Goal: Task Accomplishment & Management: Complete application form

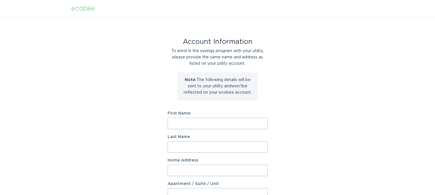
drag, startPoint x: 181, startPoint y: 122, endPoint x: 186, endPoint y: 123, distance: 4.6
click at [181, 122] on input "First Name" at bounding box center [218, 122] width 100 height 11
type input "Alia"
type input "Ghandour"
type input "270 S 39th St"
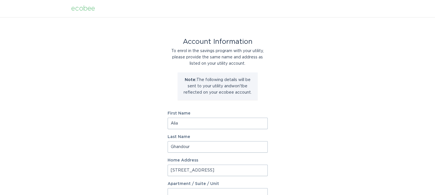
select select "US"
type input "Boulder"
type input "80305-5410"
select select "CO"
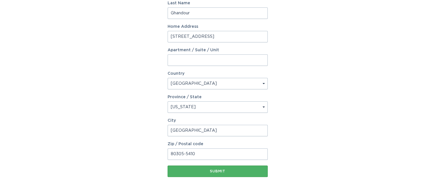
scroll to position [143, 0]
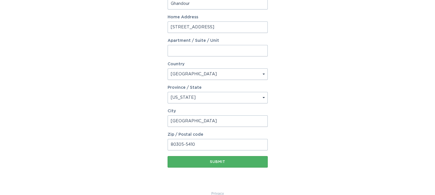
click at [211, 158] on button "Submit" at bounding box center [218, 161] width 100 height 11
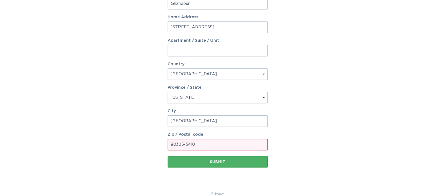
click at [215, 162] on div "Submit" at bounding box center [217, 161] width 94 height 3
drag, startPoint x: 293, startPoint y: 135, endPoint x: 292, endPoint y: 131, distance: 4.9
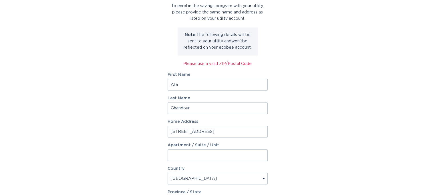
scroll to position [0, 0]
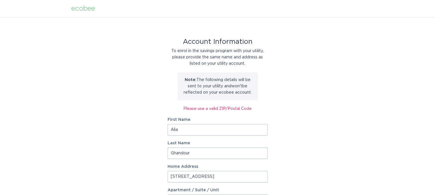
click at [357, 123] on div "Account Information To enrol in the savings program with your utility, please p…" at bounding box center [217, 178] width 435 height 322
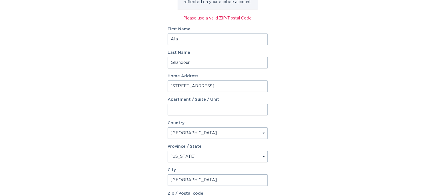
scroll to position [143, 0]
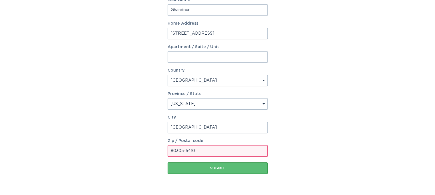
click at [204, 153] on input "80305-5410" at bounding box center [218, 150] width 100 height 11
type input "80305"
type input "Boulder"
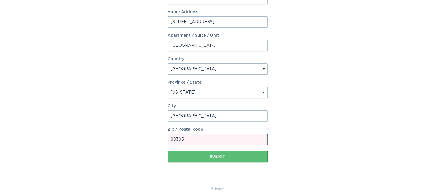
scroll to position [159, 0]
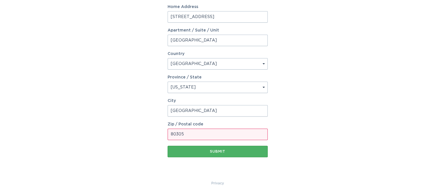
type input "80305"
click at [221, 151] on div "Submit" at bounding box center [217, 150] width 94 height 3
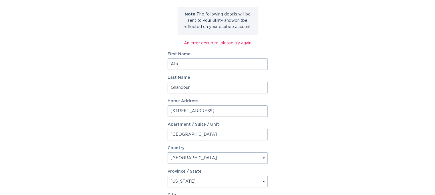
scroll to position [17, 0]
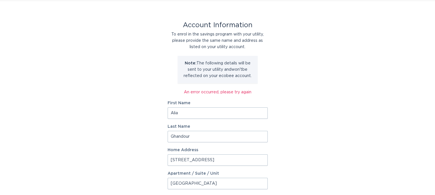
click at [331, 121] on div "Account Information To enrol in the savings program with your utility, please p…" at bounding box center [217, 162] width 435 height 322
click at [314, 100] on div "Account Information To enrol in the savings program with your utility, please p…" at bounding box center [217, 162] width 435 height 322
click at [333, 91] on div "Account Information To enrol in the savings program with your utility, please p…" at bounding box center [217, 162] width 435 height 322
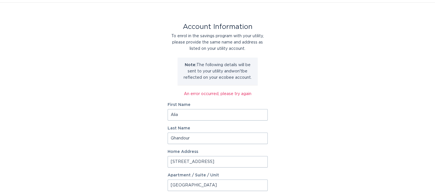
scroll to position [0, 0]
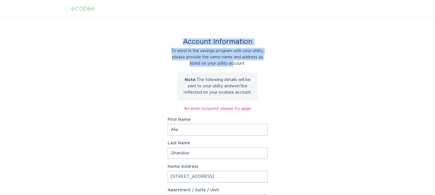
drag, startPoint x: 219, startPoint y: 58, endPoint x: 197, endPoint y: 60, distance: 22.3
click at [123, 43] on div "Account Information To enrol in the savings program with your utility, please p…" at bounding box center [217, 178] width 435 height 322
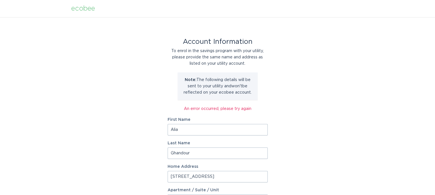
click at [239, 60] on div "To enrol in the savings program with your utility, please provide the same name…" at bounding box center [218, 57] width 100 height 19
click at [233, 56] on div "To enrol in the savings program with your utility, please provide the same name…" at bounding box center [218, 57] width 100 height 19
drag, startPoint x: 227, startPoint y: 63, endPoint x: 254, endPoint y: 59, distance: 27.7
click at [193, 56] on div "To enrol in the savings program with your utility, please provide the same name…" at bounding box center [218, 57] width 100 height 19
click at [312, 70] on div "Account Information To enrol in the savings program with your utility, please p…" at bounding box center [217, 178] width 435 height 322
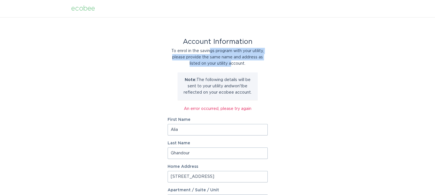
drag, startPoint x: 231, startPoint y: 63, endPoint x: 318, endPoint y: 64, distance: 86.6
click at [212, 52] on div "To enrol in the savings program with your utility, please provide the same name…" at bounding box center [218, 57] width 100 height 19
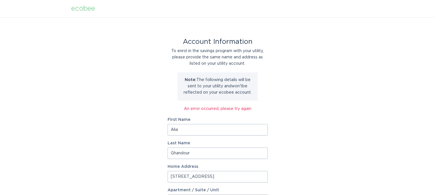
click at [318, 64] on div "Account Information To enrol in the savings program with your utility, please p…" at bounding box center [217, 178] width 435 height 322
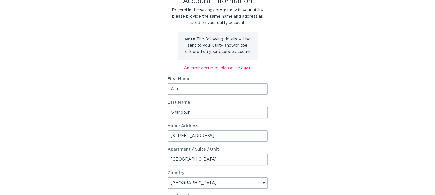
scroll to position [57, 0]
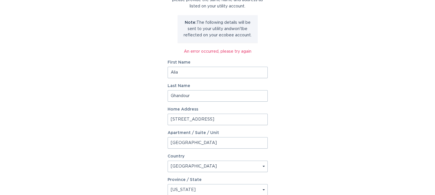
click at [184, 119] on input "270 S 39th St" at bounding box center [218, 118] width 100 height 11
click at [183, 118] on input "270 S 39th St" at bounding box center [218, 118] width 100 height 11
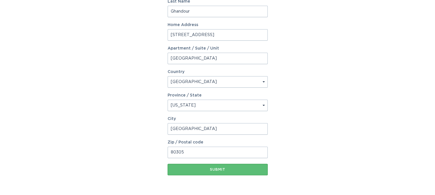
scroll to position [159, 0]
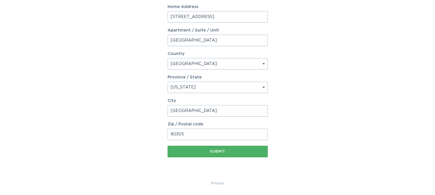
type input "270 39th St"
click at [188, 152] on div "Submit" at bounding box center [217, 150] width 94 height 3
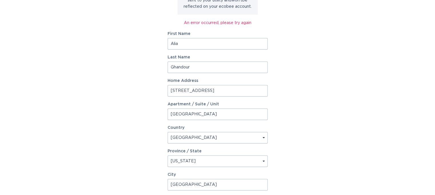
scroll to position [143, 0]
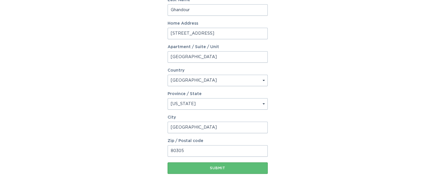
click at [313, 108] on div "Account Information To enrol in the savings program with your utility, please p…" at bounding box center [217, 35] width 435 height 322
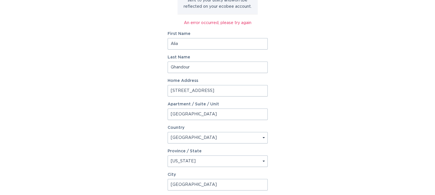
scroll to position [0, 0]
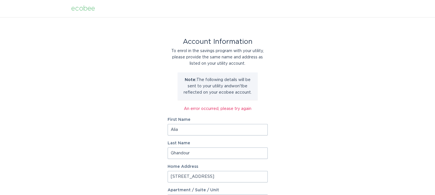
click at [331, 105] on div "Account Information To enrol in the savings program with your utility, please p…" at bounding box center [217, 178] width 435 height 322
click at [0, 94] on div "Account Information To enrol in the savings program with your utility, please p…" at bounding box center [217, 178] width 435 height 322
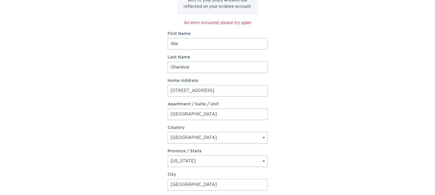
scroll to position [159, 0]
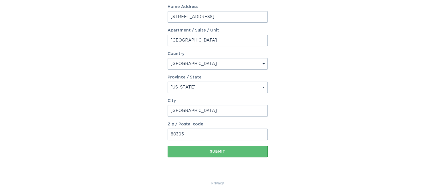
click at [330, 99] on div "Account Information To enrol in the savings program with your utility, please p…" at bounding box center [217, 19] width 435 height 322
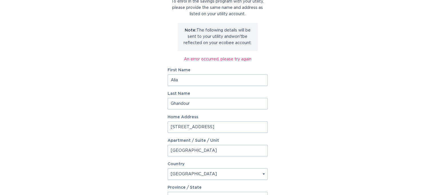
scroll to position [74, 0]
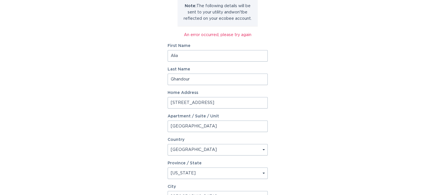
click at [352, 132] on div "Account Information To enrol in the savings program with your utility, please p…" at bounding box center [217, 104] width 435 height 322
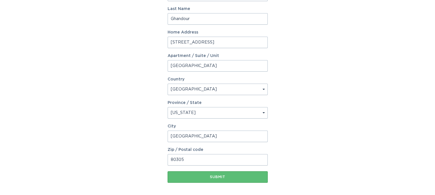
scroll to position [159, 0]
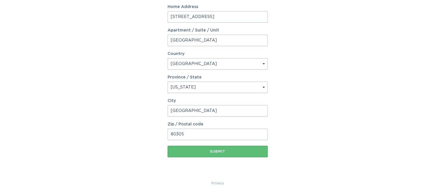
click at [345, 122] on div "Account Information To enrol in the savings program with your utility, please p…" at bounding box center [217, 19] width 435 height 322
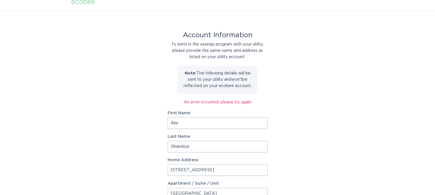
scroll to position [0, 0]
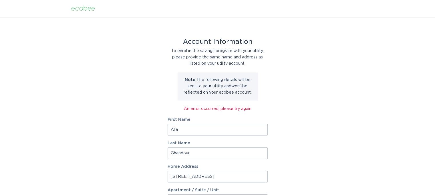
click at [385, 78] on div "Account Information To enrol in the savings program with your utility, please p…" at bounding box center [217, 178] width 435 height 322
click at [346, 71] on div "Account Information To enrol in the savings program with your utility, please p…" at bounding box center [217, 178] width 435 height 322
click at [196, 129] on input "Alia" at bounding box center [218, 129] width 100 height 11
type input "Alia M"
click at [341, 143] on div "Account Information To enrol in the savings program with your utility, please p…" at bounding box center [217, 178] width 435 height 322
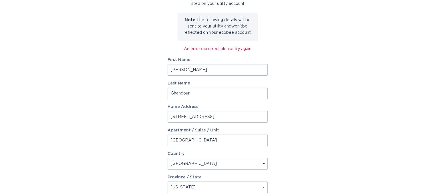
scroll to position [159, 0]
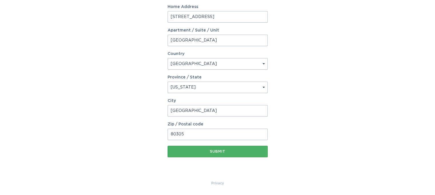
click at [200, 150] on div "Submit" at bounding box center [217, 150] width 94 height 3
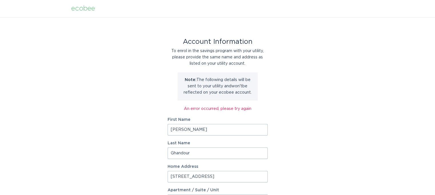
scroll to position [86, 0]
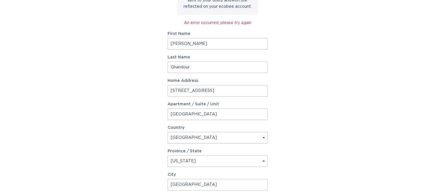
click at [322, 74] on div "Account Information To enrol in the savings program with your utility, please p…" at bounding box center [217, 92] width 435 height 322
click at [190, 43] on input "Alia M" at bounding box center [218, 43] width 100 height 11
drag, startPoint x: 210, startPoint y: 91, endPoint x: 342, endPoint y: 151, distance: 144.7
click at [137, 87] on div "Account Information To enrol in the savings program with your utility, please p…" at bounding box center [217, 92] width 435 height 322
type input "270 39th St"
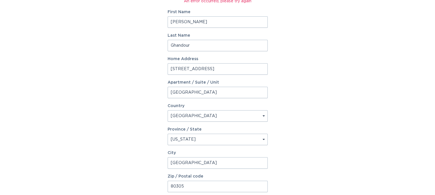
scroll to position [143, 0]
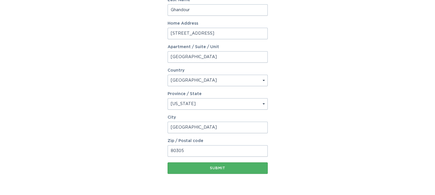
click at [198, 167] on div "Submit" at bounding box center [217, 167] width 94 height 3
drag, startPoint x: 188, startPoint y: 57, endPoint x: 18, endPoint y: 95, distance: 174.3
click at [73, 45] on div "Account Information To enrol in the savings program with your utility, please p…" at bounding box center [217, 35] width 435 height 322
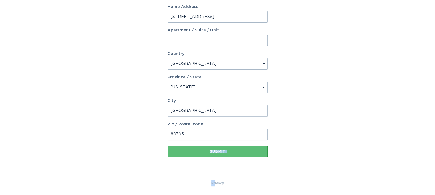
drag, startPoint x: 123, startPoint y: 189, endPoint x: 243, endPoint y: 206, distance: 121.6
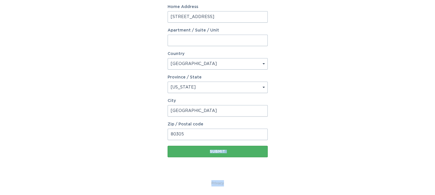
click at [216, 153] on div "Submit" at bounding box center [217, 150] width 94 height 3
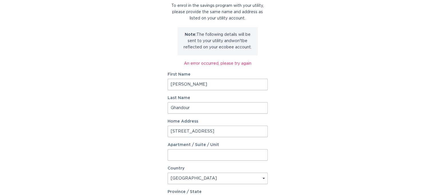
click at [186, 84] on input "Alia M" at bounding box center [218, 84] width 100 height 11
click at [348, 107] on div "Account Information To enrol in the savings program with your utility, please p…" at bounding box center [217, 133] width 435 height 322
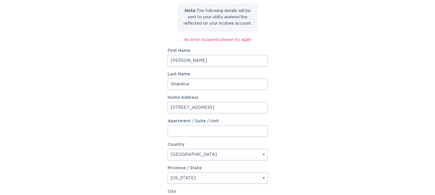
scroll to position [74, 0]
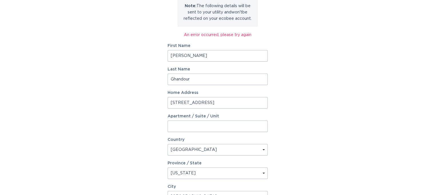
click at [319, 113] on div "Account Information To enrol in the savings program with your utility, please p…" at bounding box center [217, 104] width 435 height 322
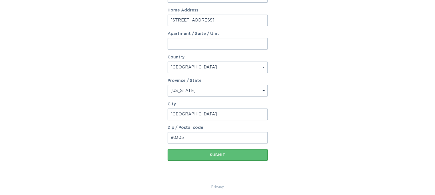
scroll to position [159, 0]
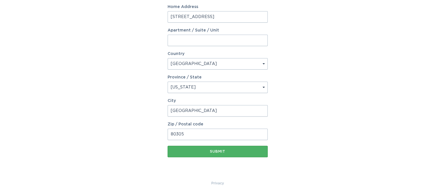
click at [236, 153] on button "Submit" at bounding box center [218, 150] width 100 height 11
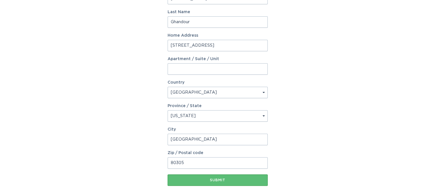
scroll to position [0, 0]
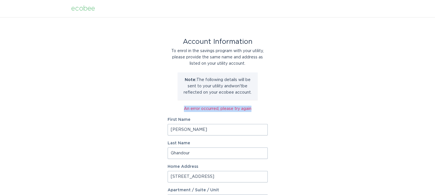
drag, startPoint x: 251, startPoint y: 109, endPoint x: 322, endPoint y: 108, distance: 70.6
click at [117, 97] on div "Account Information To enrol in the savings program with your utility, please p…" at bounding box center [217, 178] width 435 height 322
click at [322, 108] on div "Account Information To enrol in the savings program with your utility, please p…" at bounding box center [217, 178] width 435 height 322
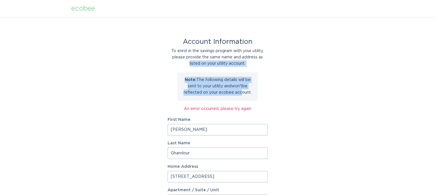
drag, startPoint x: 166, startPoint y: 74, endPoint x: 253, endPoint y: 71, distance: 86.4
click at [175, 73] on div "Account Information To enrol in the savings program with your utility, please p…" at bounding box center [218, 178] width 100 height 278
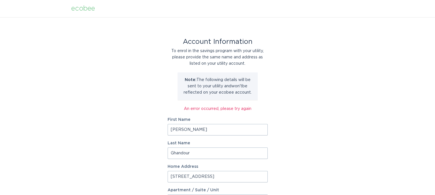
click at [344, 78] on div "Account Information To enrol in the savings program with your utility, please p…" at bounding box center [217, 178] width 435 height 322
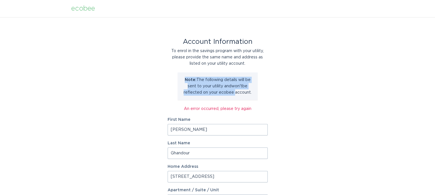
drag, startPoint x: 226, startPoint y: 87, endPoint x: 254, endPoint y: 73, distance: 31.6
click at [180, 73] on div "Note: The following details will be sent to your utility and won't be reflected…" at bounding box center [218, 85] width 80 height 27
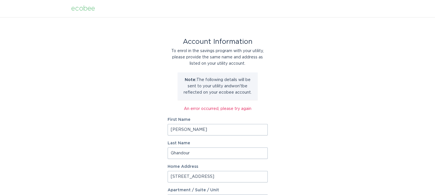
click at [323, 75] on div "Account Information To enrol in the savings program with your utility, please p…" at bounding box center [217, 178] width 435 height 322
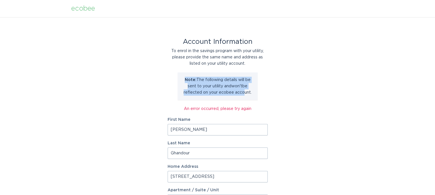
drag, startPoint x: 241, startPoint y: 92, endPoint x: 166, endPoint y: 81, distance: 75.7
click at [166, 81] on div "Account Information To enrol in the savings program with your utility, please p…" at bounding box center [217, 178] width 435 height 322
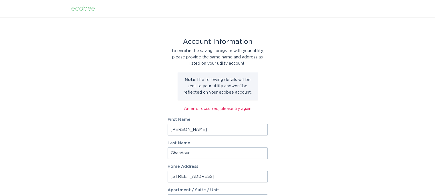
click at [362, 100] on div "Account Information To enrol in the savings program with your utility, please p…" at bounding box center [217, 178] width 435 height 322
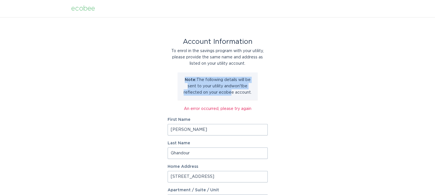
drag, startPoint x: 228, startPoint y: 92, endPoint x: 236, endPoint y: 82, distance: 13.0
click at [198, 82] on p "Note: The following details will be sent to your utility and won't be reflected…" at bounding box center [217, 86] width 71 height 19
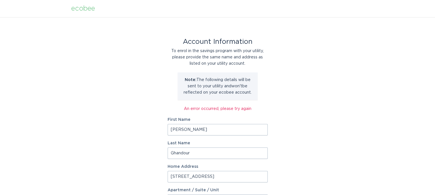
click at [322, 82] on div "Account Information To enrol in the savings program with your utility, please p…" at bounding box center [217, 178] width 435 height 322
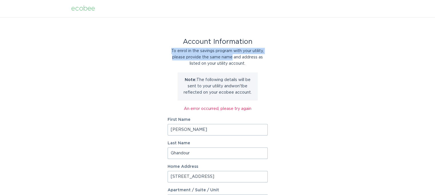
drag, startPoint x: 204, startPoint y: 53, endPoint x: 260, endPoint y: 55, distance: 56.1
click at [183, 49] on div "To enrol in the savings program with your utility, please provide the same name…" at bounding box center [218, 57] width 100 height 19
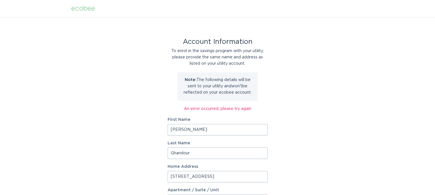
click at [388, 73] on div "Account Information To enrol in the savings program with your utility, please p…" at bounding box center [217, 178] width 435 height 322
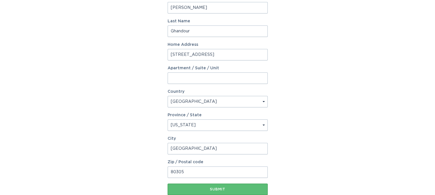
scroll to position [102, 0]
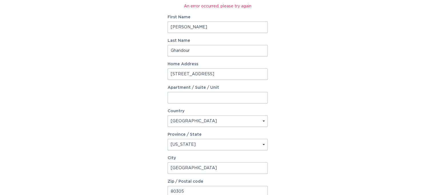
click at [196, 25] on input "Alia M" at bounding box center [218, 26] width 100 height 11
type input "Alia"
drag, startPoint x: 377, startPoint y: 90, endPoint x: 370, endPoint y: 89, distance: 7.0
click at [376, 89] on div "Account Information To enrol in the savings program with your utility, please p…" at bounding box center [217, 76] width 435 height 322
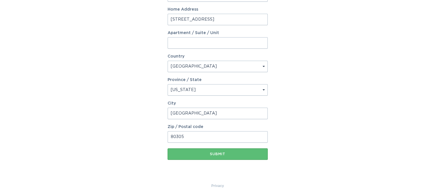
scroll to position [159, 0]
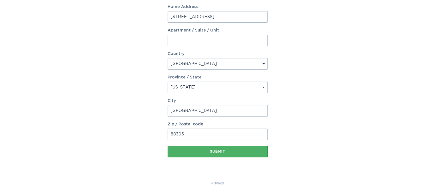
click at [209, 154] on button "Submit" at bounding box center [218, 150] width 100 height 11
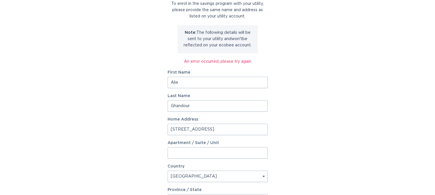
scroll to position [0, 0]
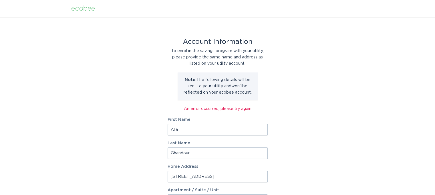
click at [357, 94] on div "Account Information To enrol in the savings program with your utility, please p…" at bounding box center [217, 178] width 435 height 322
click at [270, 81] on div "Account Information To enrol in the savings program with your utility, please p…" at bounding box center [217, 178] width 435 height 322
click at [398, 96] on div "Account Information To enrol in the savings program with your utility, please p…" at bounding box center [217, 178] width 435 height 322
click at [385, 75] on div "Account Information To enrol in the savings program with your utility, please p…" at bounding box center [217, 178] width 435 height 322
click at [293, 78] on div "Account Information To enrol in the savings program with your utility, please p…" at bounding box center [217, 178] width 435 height 322
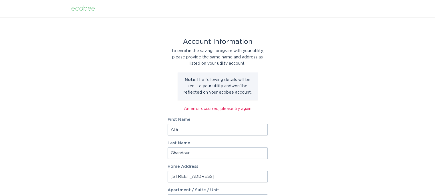
drag, startPoint x: 64, startPoint y: 50, endPoint x: 202, endPoint y: 63, distance: 138.7
click at [67, 51] on div "Account Information To enrol in the savings program with your utility, please p…" at bounding box center [217, 178] width 435 height 322
click at [342, 86] on div "Account Information To enrol in the savings program with your utility, please p…" at bounding box center [217, 178] width 435 height 322
click at [415, 174] on div "Account Information To enrol in the savings program with your utility, please p…" at bounding box center [217, 178] width 435 height 322
click at [376, 168] on div "Account Information To enrol in the savings program with your utility, please p…" at bounding box center [217, 178] width 435 height 322
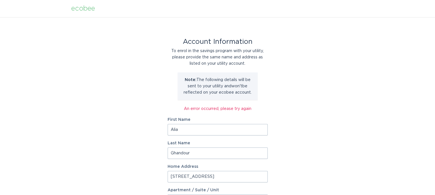
click at [360, 111] on div "Account Information To enrol in the savings program with your utility, please p…" at bounding box center [217, 178] width 435 height 322
drag, startPoint x: 1, startPoint y: 91, endPoint x: 34, endPoint y: 100, distance: 34.2
click at [1, 91] on div "Account Information To enrol in the savings program with your utility, please p…" at bounding box center [217, 178] width 435 height 322
click at [290, 135] on div "Account Information To enrol in the savings program with your utility, please p…" at bounding box center [217, 178] width 435 height 322
click at [30, 114] on div "Account Information To enrol in the savings program with your utility, please p…" at bounding box center [217, 178] width 435 height 322
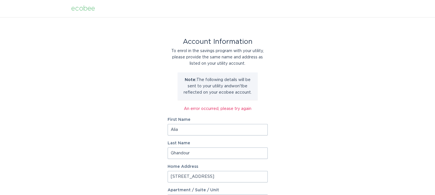
click at [318, 76] on div "Account Information To enrol in the savings program with your utility, please p…" at bounding box center [217, 178] width 435 height 322
click at [303, 115] on div "Account Information To enrol in the savings program with your utility, please p…" at bounding box center [217, 178] width 435 height 322
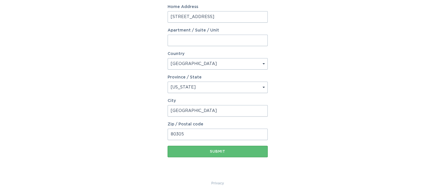
drag, startPoint x: 359, startPoint y: 102, endPoint x: 352, endPoint y: 87, distance: 16.9
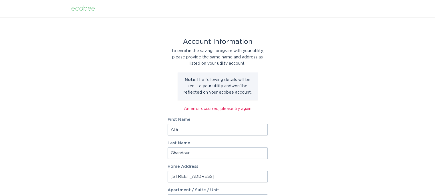
click at [82, 7] on div "ecobee" at bounding box center [83, 8] width 24 height 6
click at [81, 8] on div "ecobee" at bounding box center [83, 8] width 24 height 6
